Goal: Information Seeking & Learning: Check status

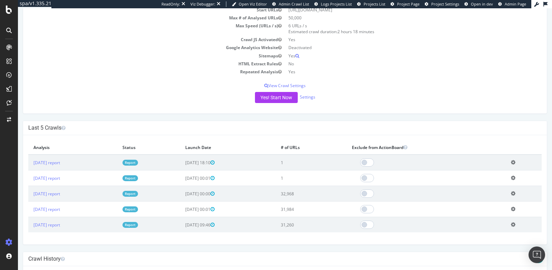
scroll to position [114, 0]
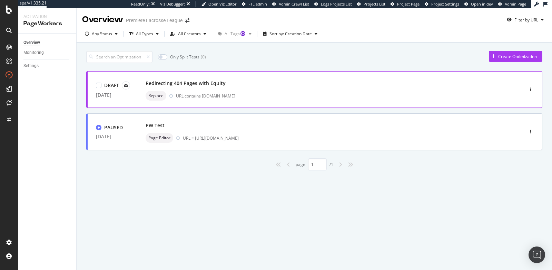
click at [389, 93] on div "URL contains shop.premierlacrosseleague.com" at bounding box center [335, 96] width 318 height 6
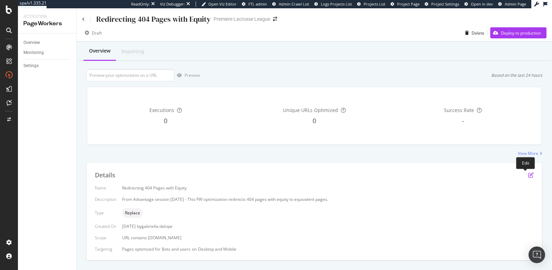
click at [529, 174] on icon "pen-to-square" at bounding box center [532, 175] width 6 height 6
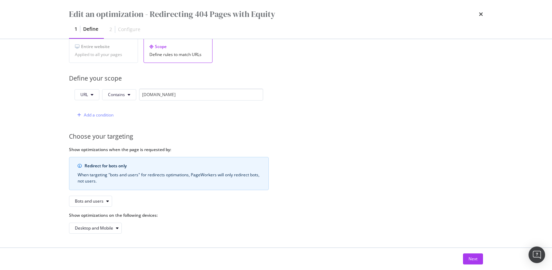
scroll to position [139, 0]
click at [472, 259] on div "Next" at bounding box center [473, 258] width 9 height 6
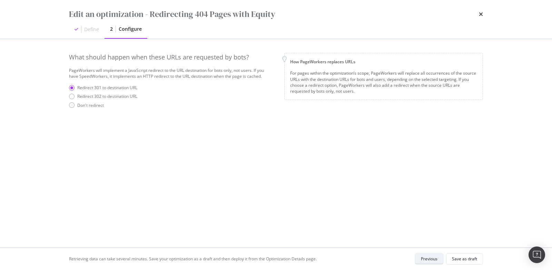
click at [431, 261] on div "Previous" at bounding box center [429, 258] width 17 height 6
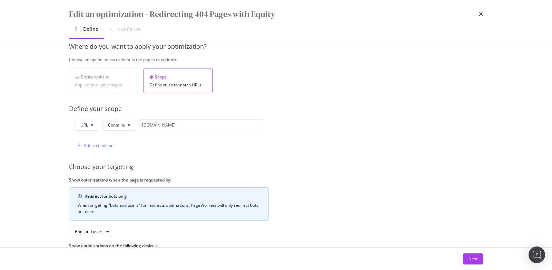
scroll to position [105, 0]
click at [110, 82] on div "Applied to all your pages" at bounding box center [103, 84] width 57 height 5
click at [475, 254] on div "Next" at bounding box center [473, 258] width 9 height 10
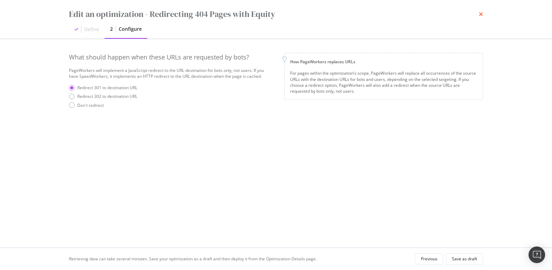
click at [482, 14] on icon "times" at bounding box center [481, 14] width 4 height 6
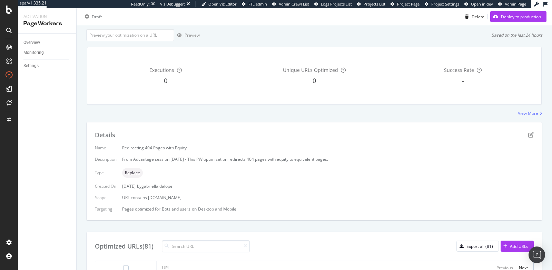
scroll to position [95, 0]
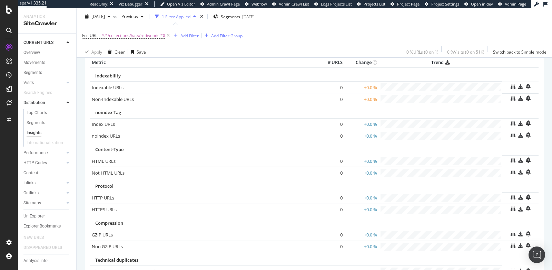
scroll to position [33, 0]
